Goal: Find specific page/section: Find specific page/section

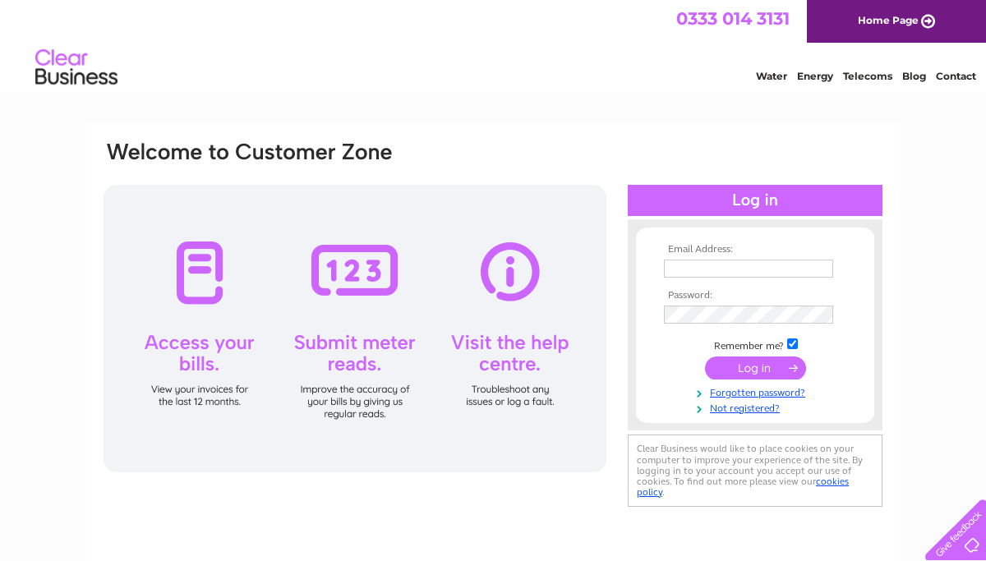
type input "[EMAIL_ADDRESS][DOMAIN_NAME]"
click at [748, 365] on input "submit" at bounding box center [755, 368] width 101 height 23
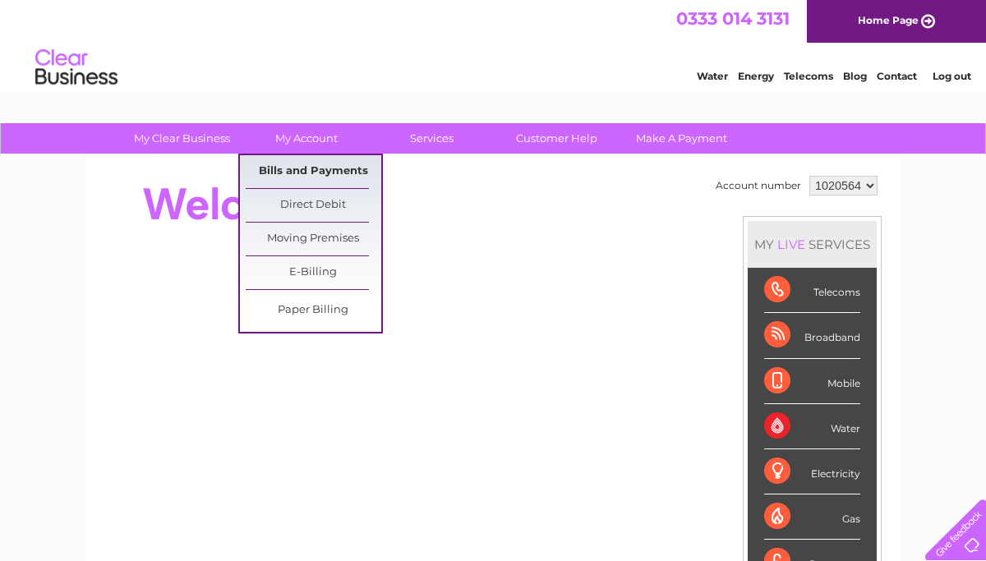
click at [306, 170] on link "Bills and Payments" at bounding box center [314, 171] width 136 height 33
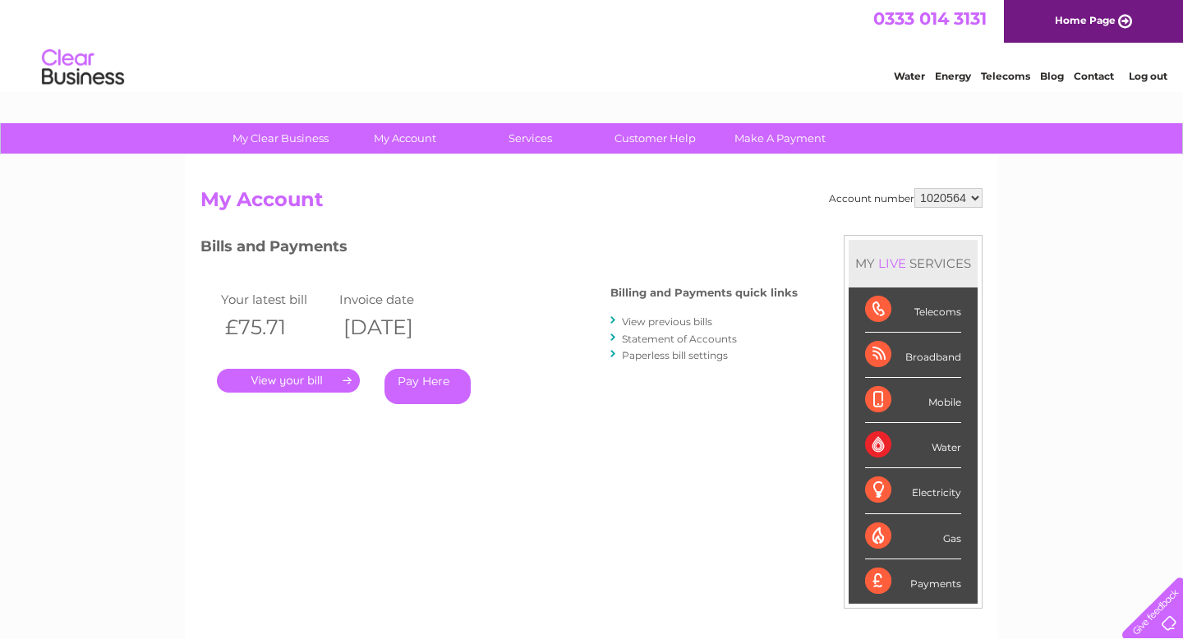
click at [313, 382] on link "." at bounding box center [288, 381] width 143 height 24
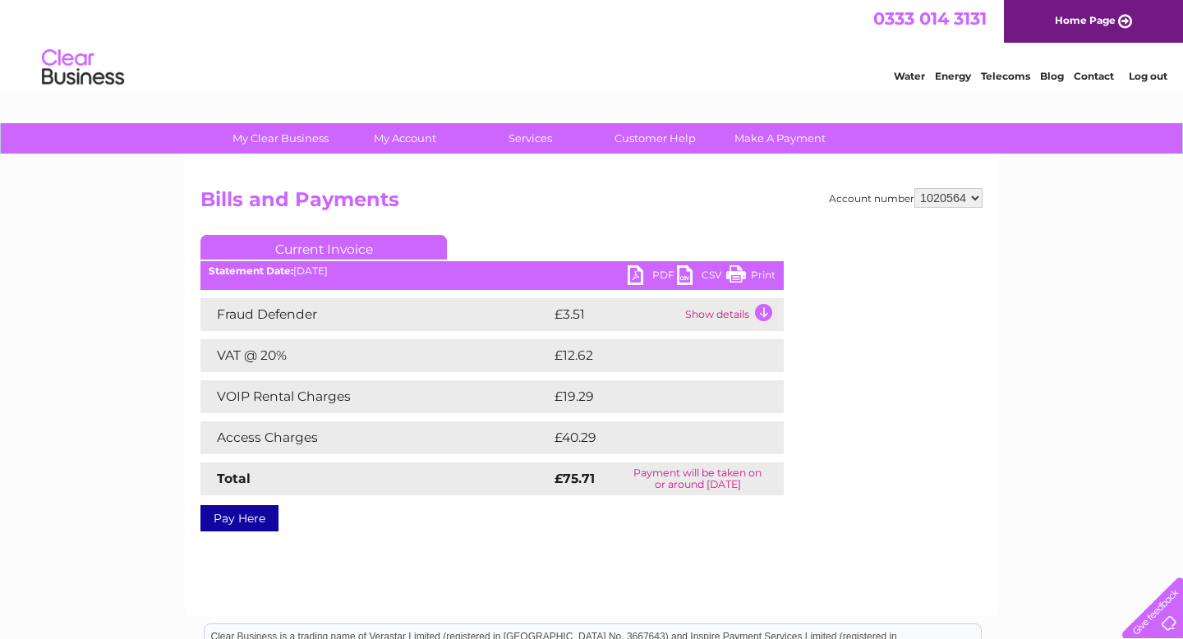
click at [650, 268] on link "PDF" at bounding box center [652, 277] width 49 height 24
